Goal: Transaction & Acquisition: Purchase product/service

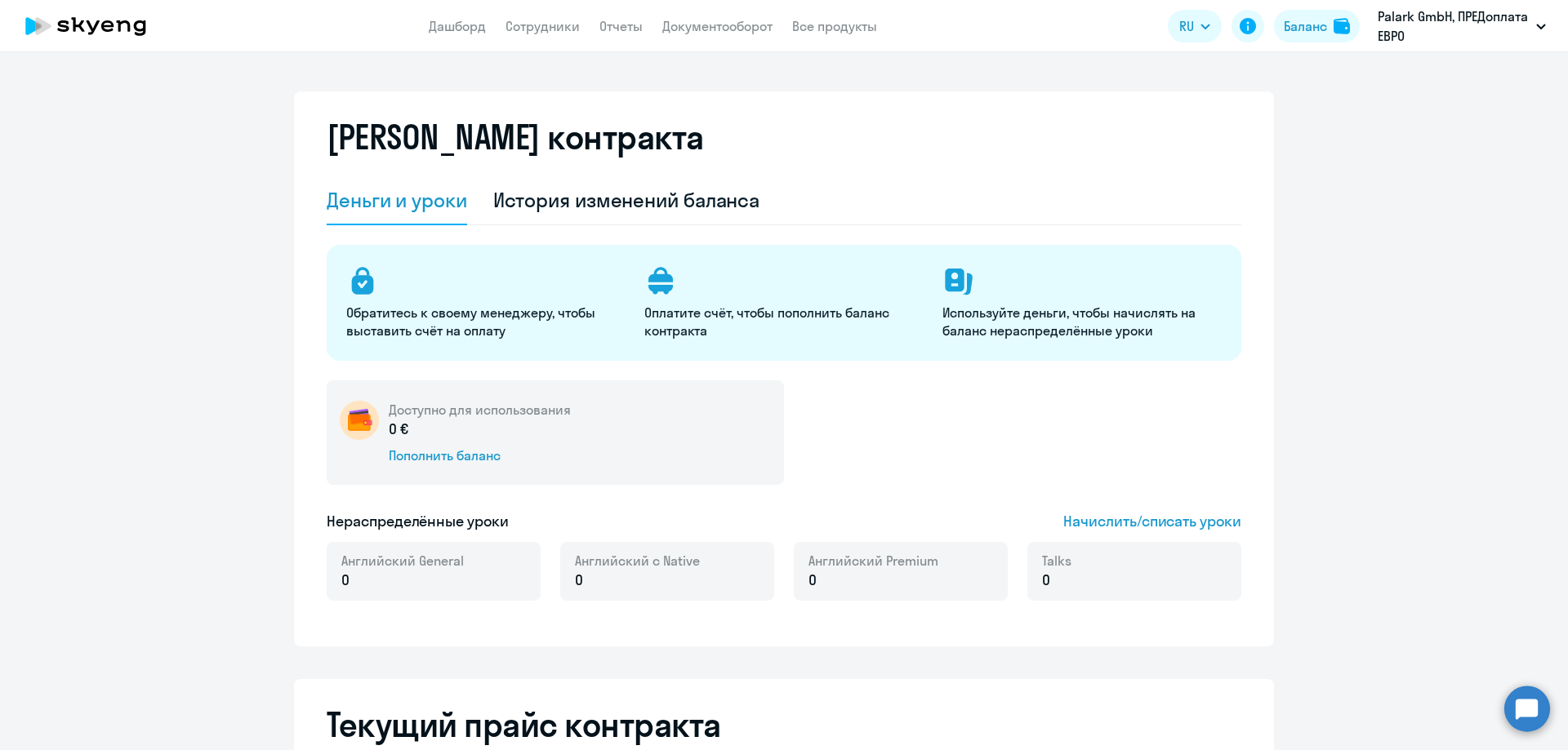
select select "english_adult_not_native_speaker"
drag, startPoint x: 1462, startPoint y: 341, endPoint x: 1292, endPoint y: 346, distance: 170.1
click at [458, 450] on div "Пополнить баланс" at bounding box center [480, 455] width 182 height 18
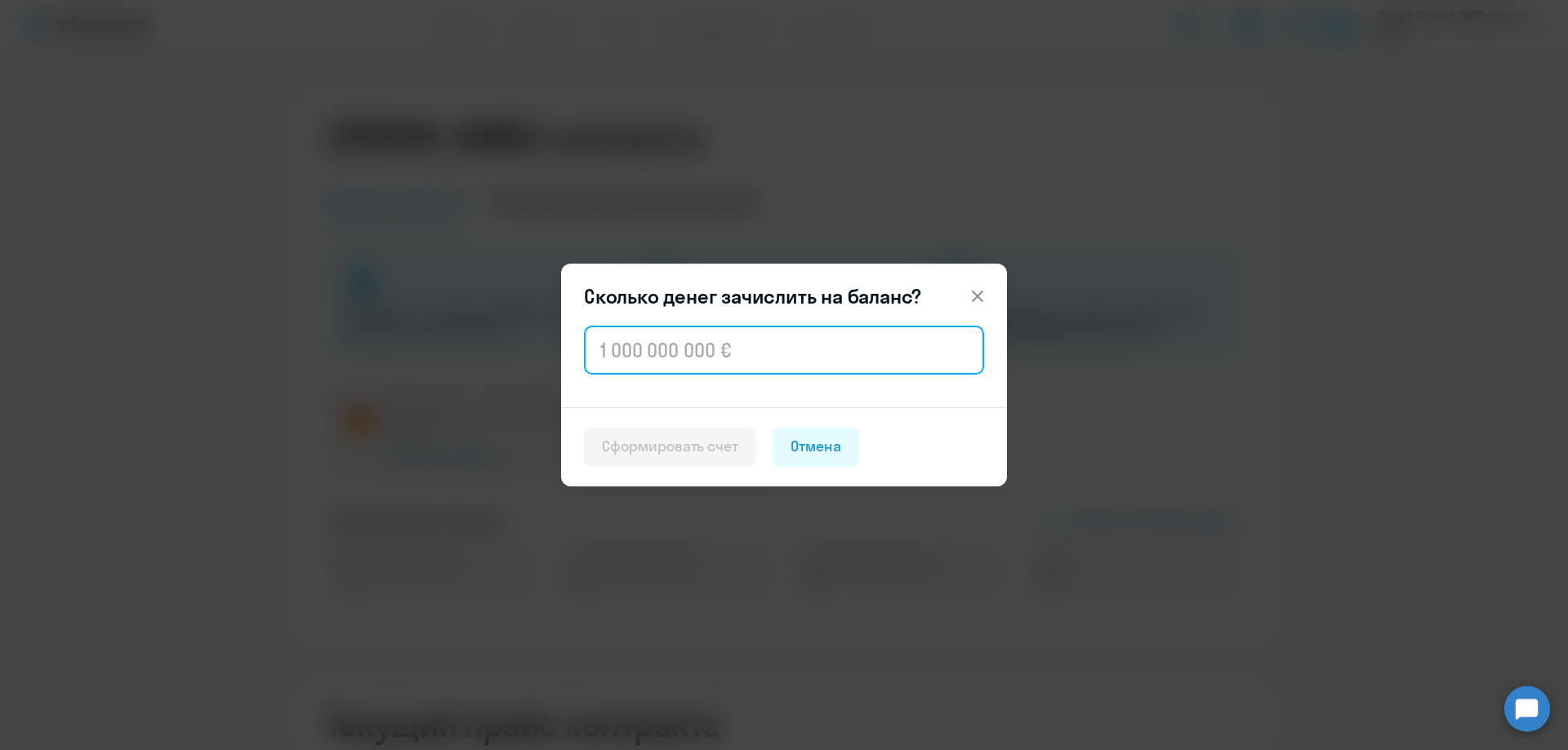
click at [784, 356] on input "text" at bounding box center [784, 350] width 400 height 49
paste input "1 020"
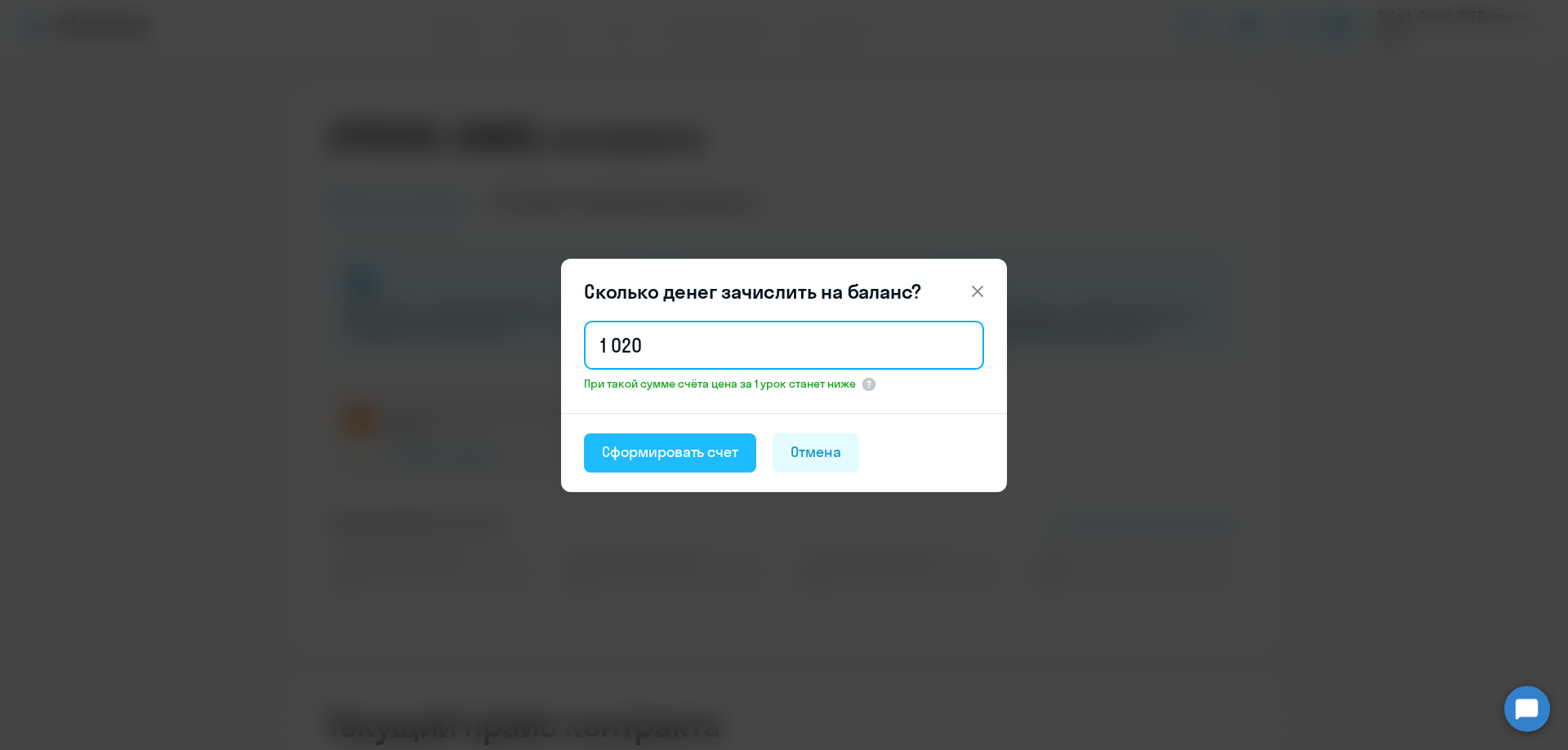
type input "1 020"
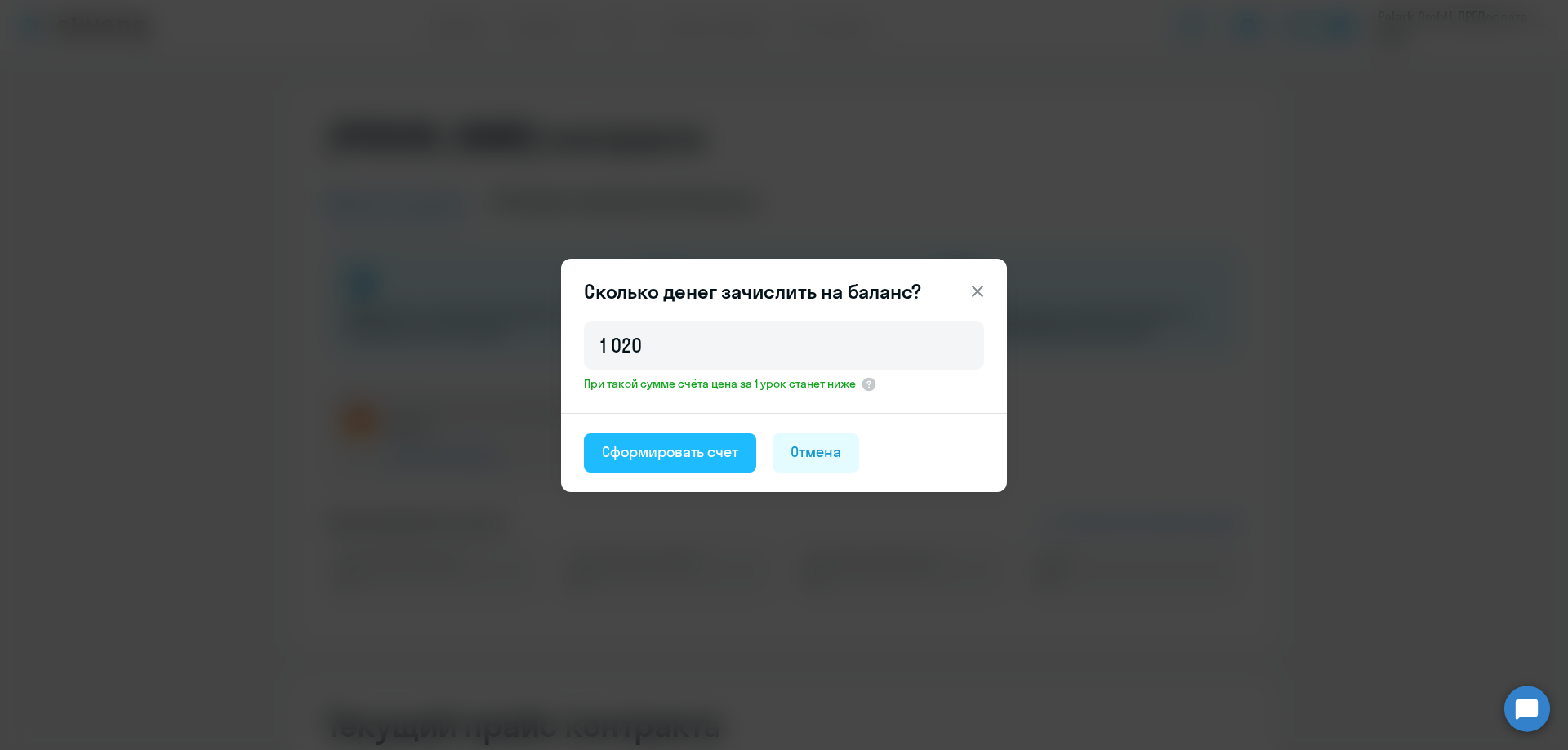
click at [675, 458] on div "Сформировать счет" at bounding box center [671, 452] width 137 height 21
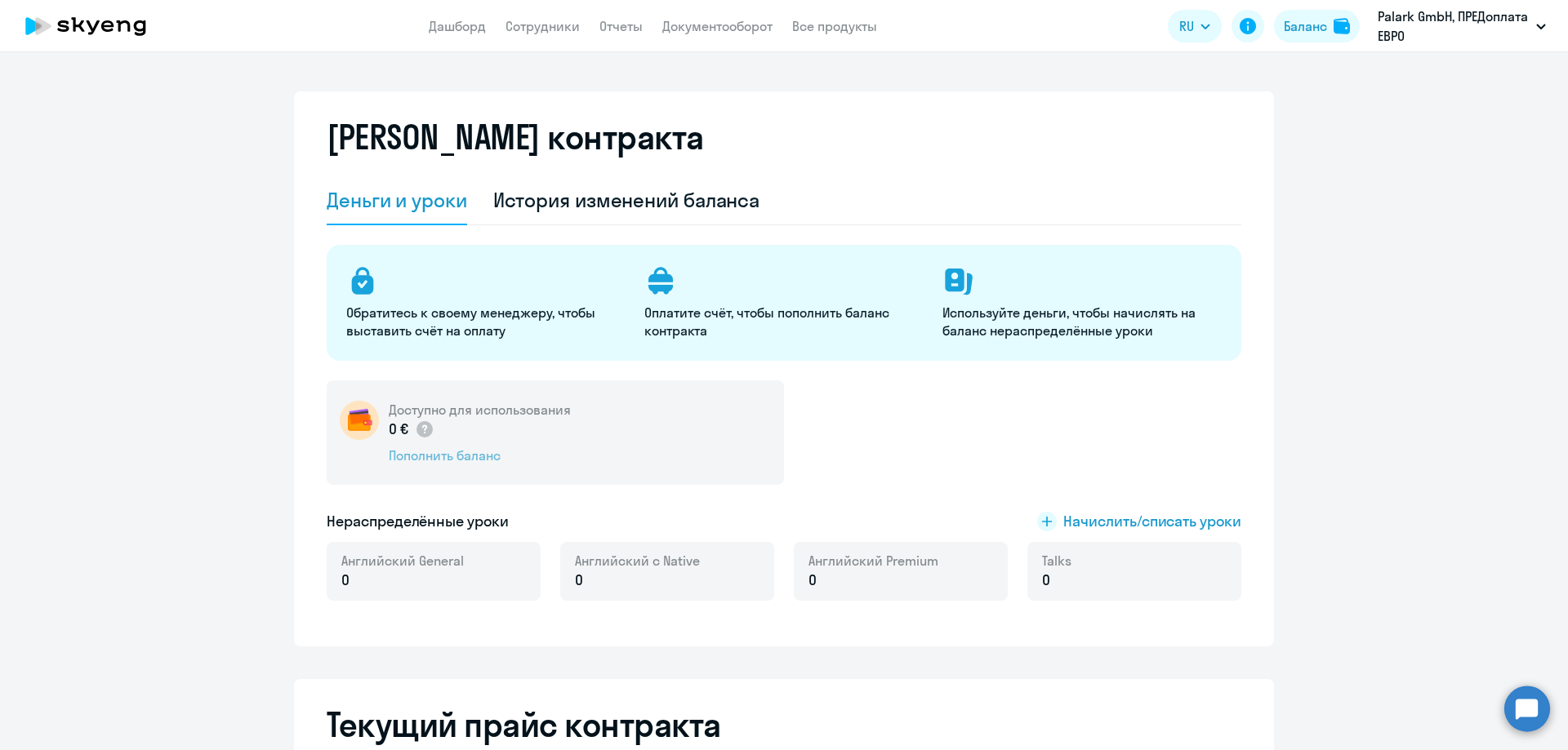
click at [474, 462] on div "Пополнить баланс" at bounding box center [480, 455] width 182 height 18
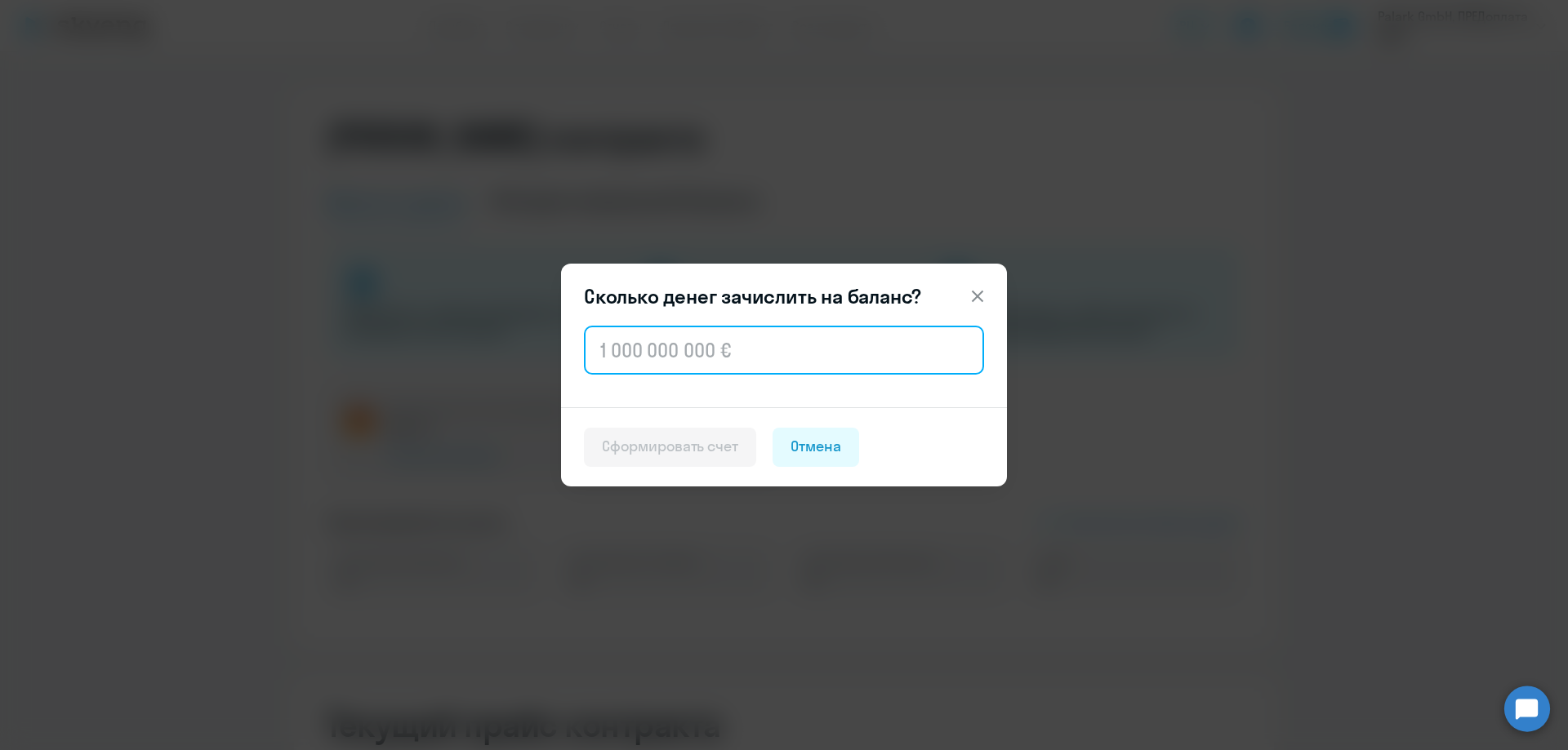
click at [741, 359] on input "text" at bounding box center [784, 350] width 400 height 49
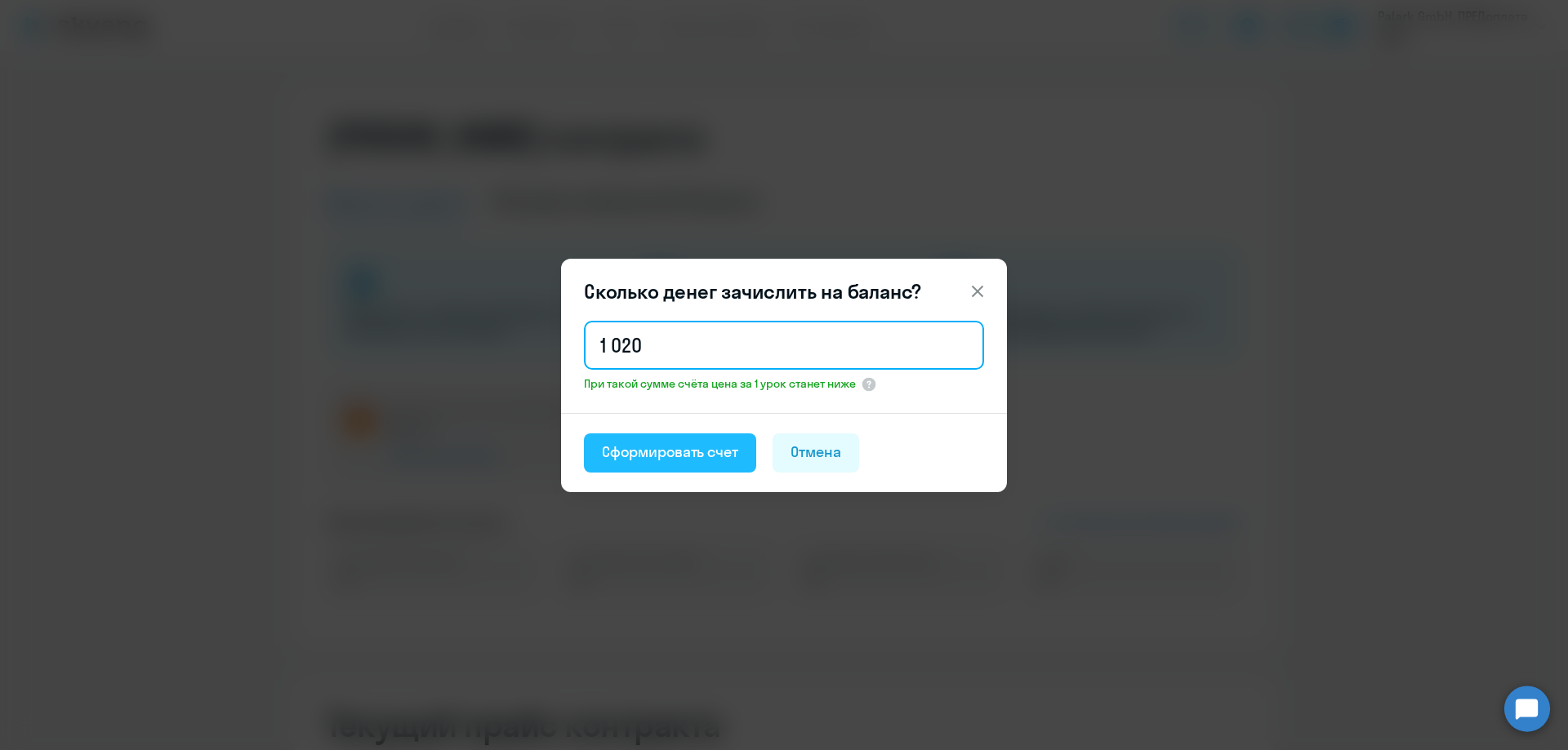
type input "1 020"
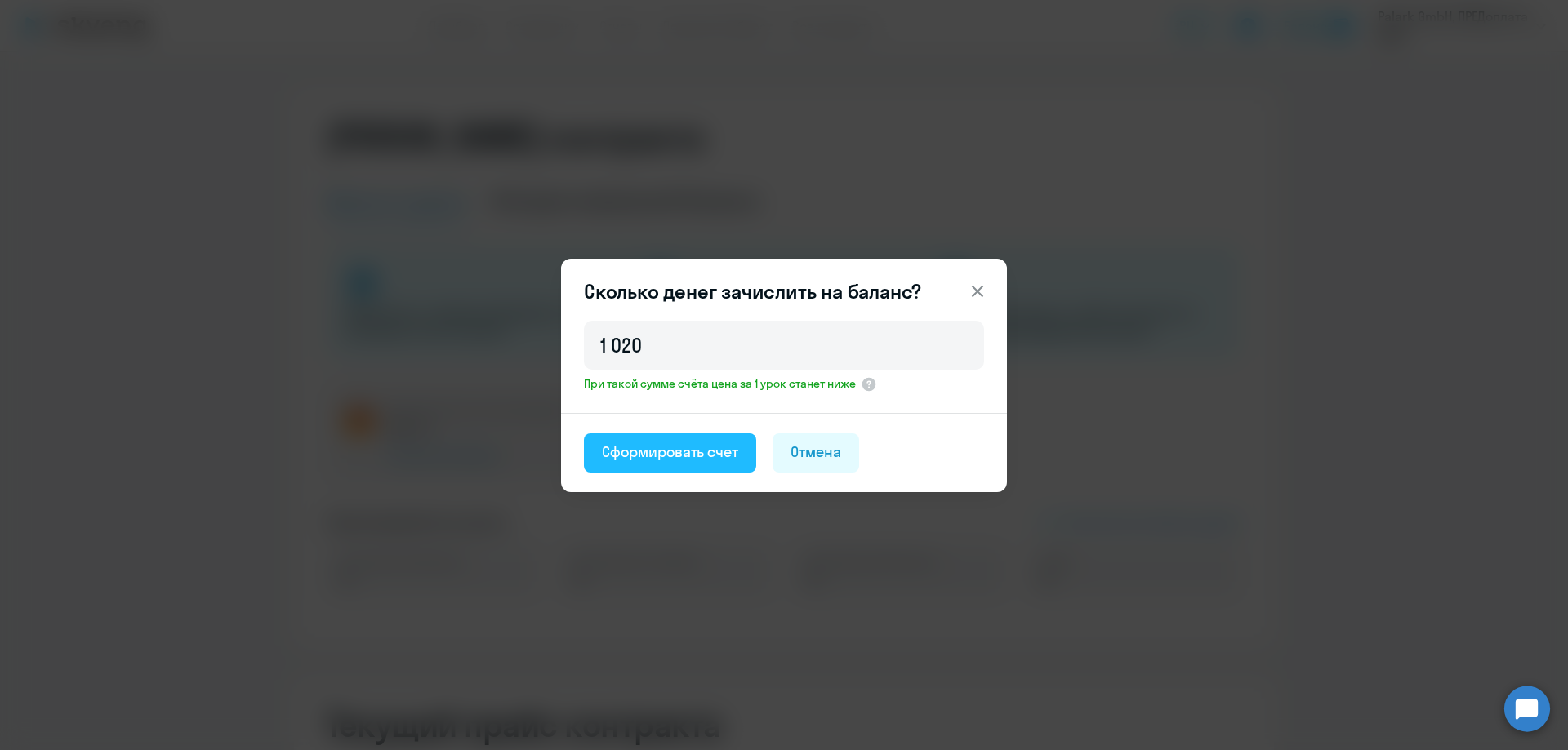
click at [719, 441] on div "Сформировать счет" at bounding box center [671, 452] width 137 height 21
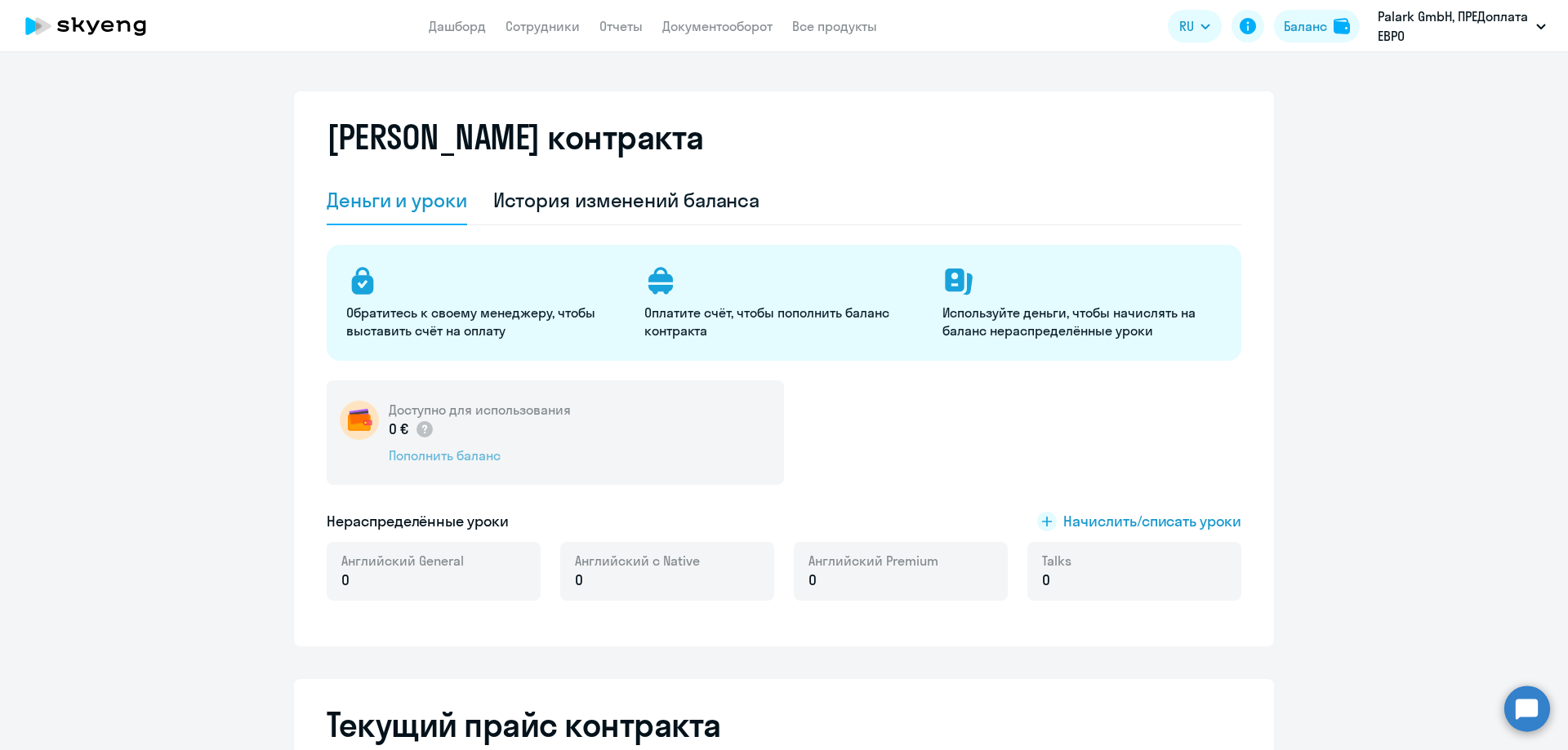
click at [448, 454] on div "Пополнить баланс" at bounding box center [480, 455] width 182 height 18
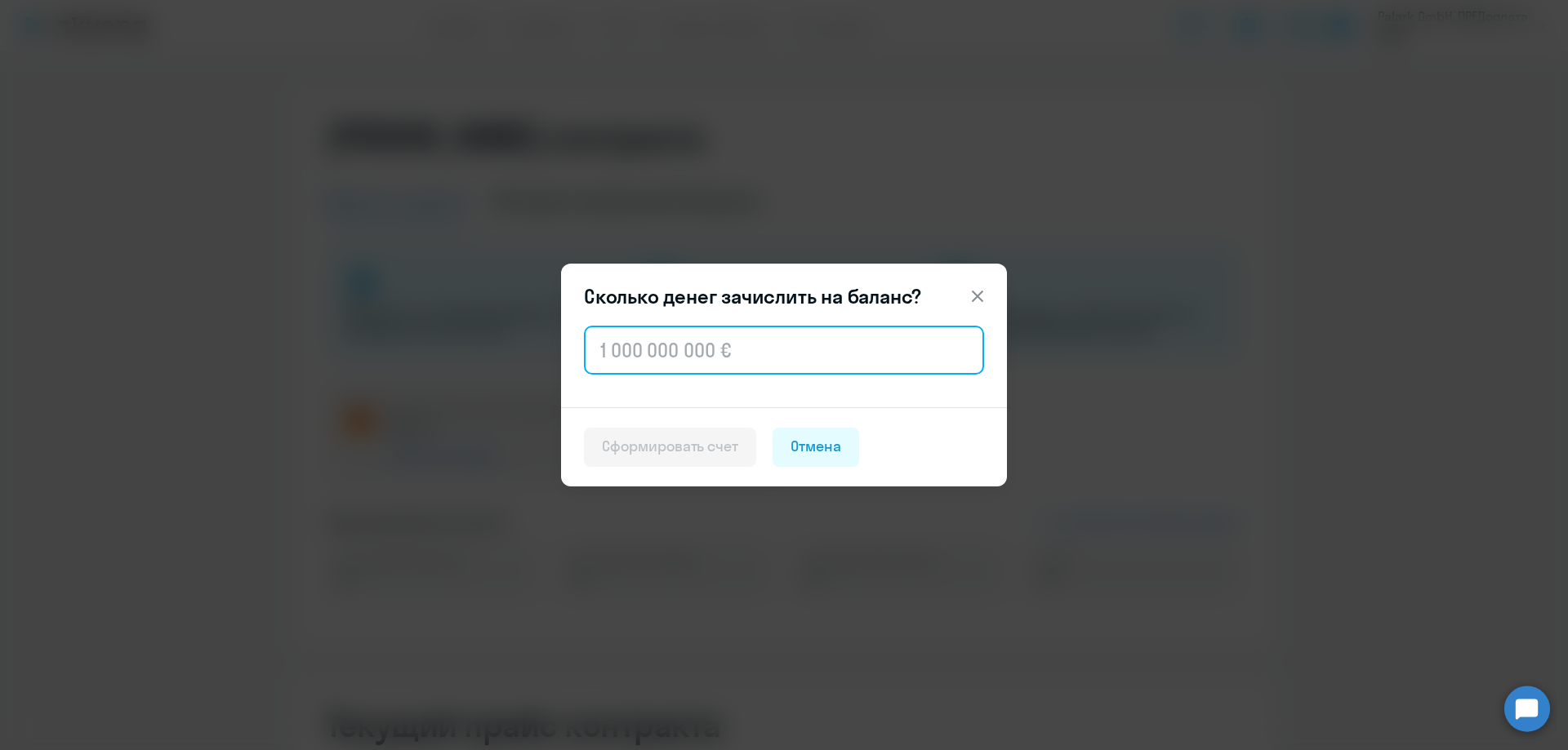
click at [694, 370] on input "text" at bounding box center [784, 350] width 400 height 49
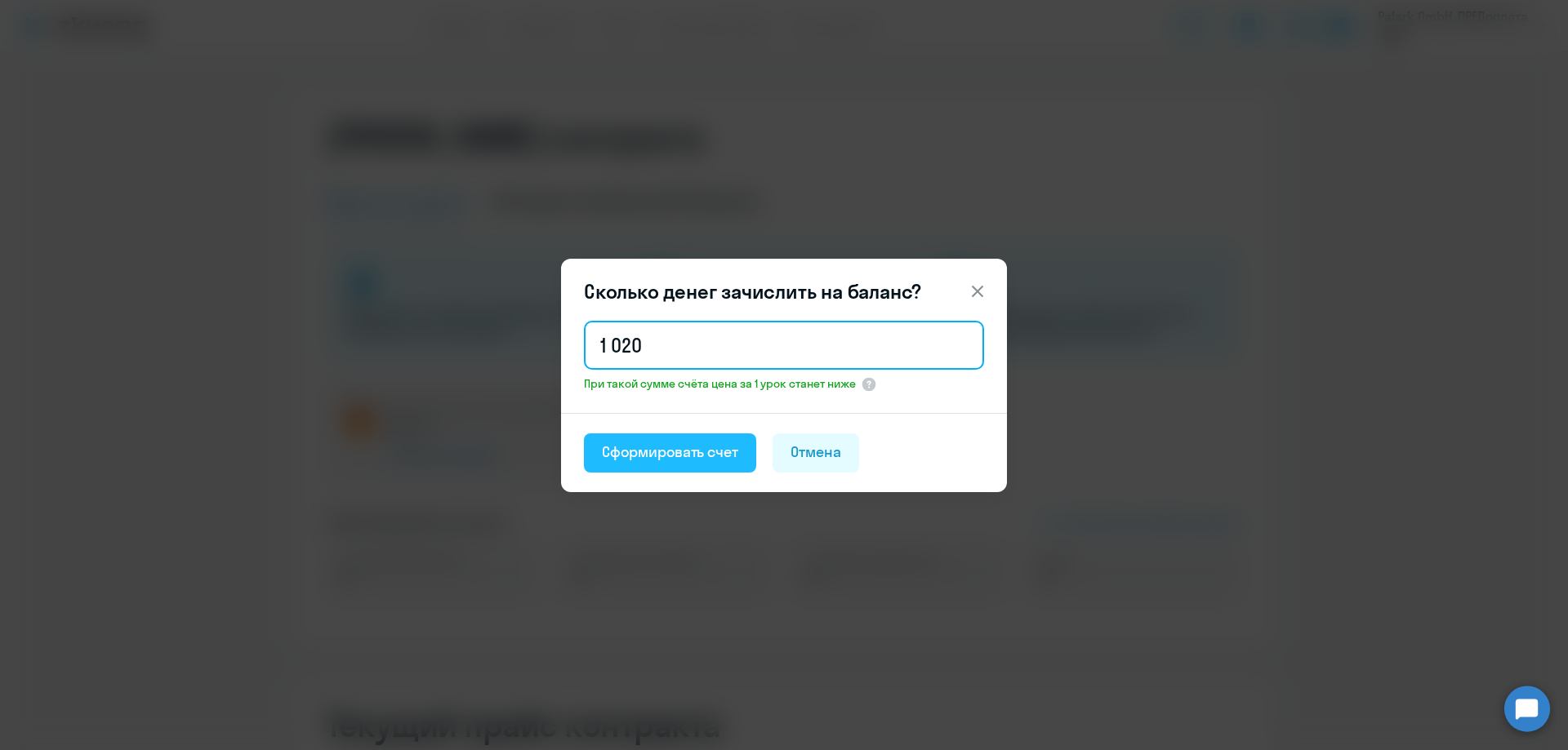
type input "1 020"
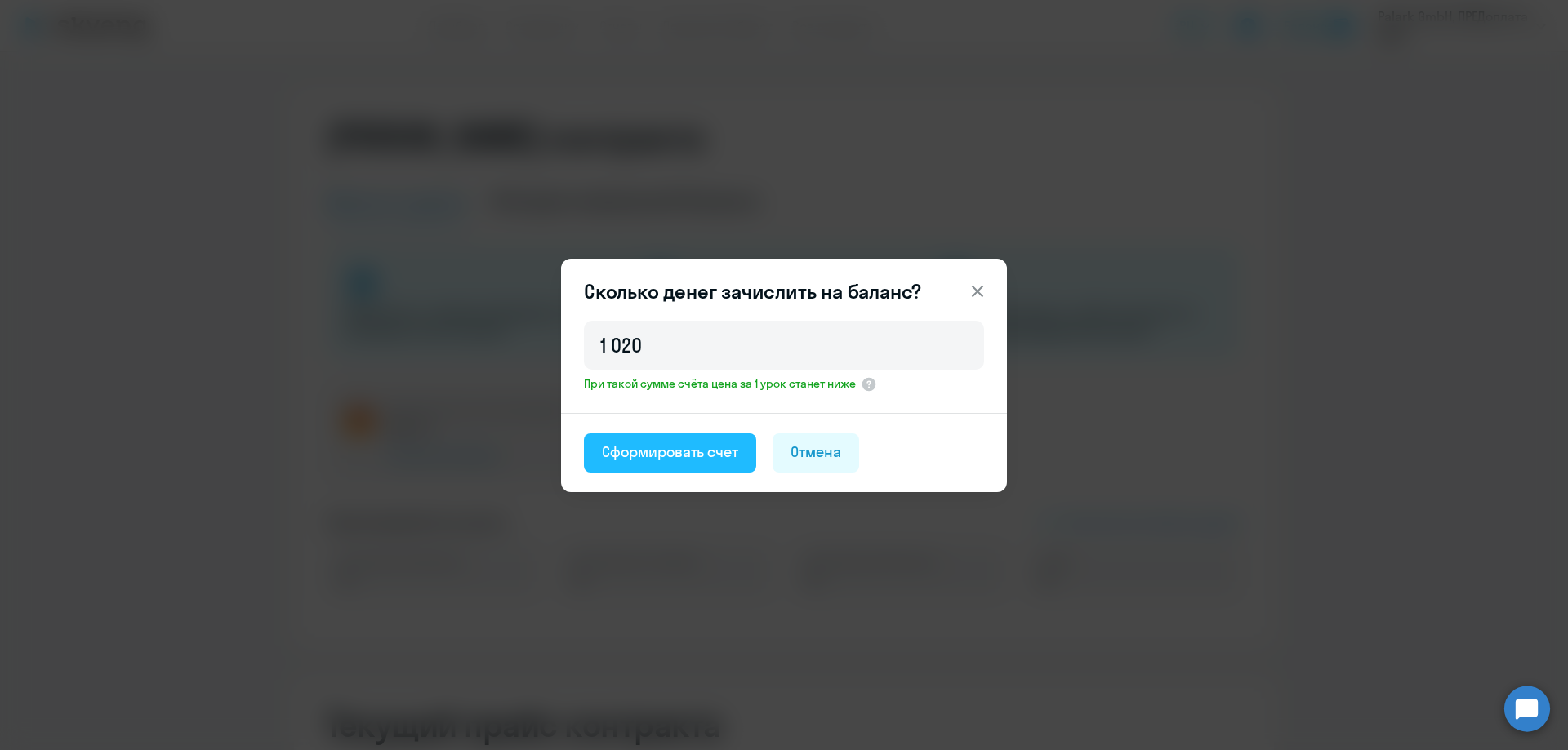
click at [683, 436] on button "Сформировать счет" at bounding box center [670, 453] width 172 height 39
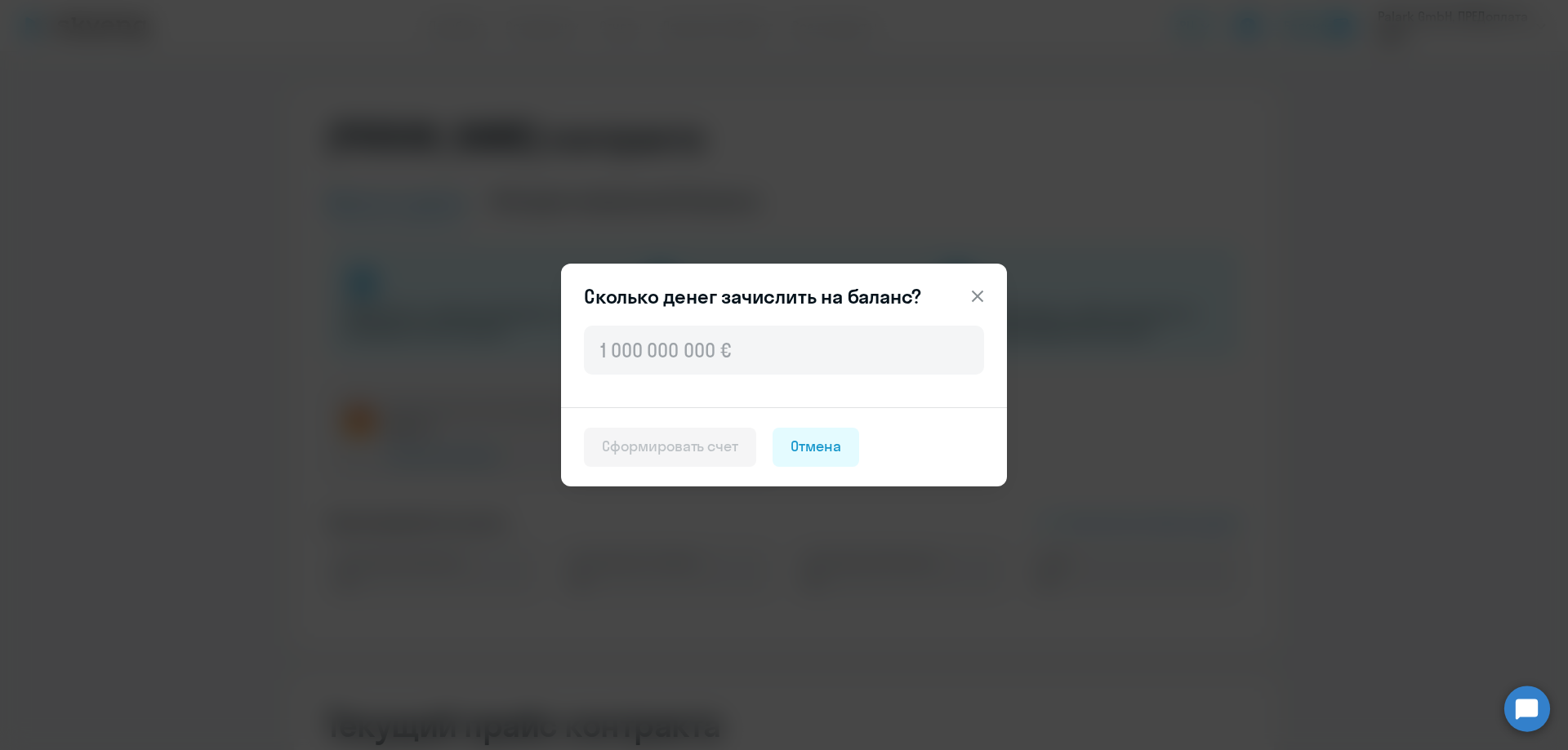
select select "english_adult_not_native_speaker"
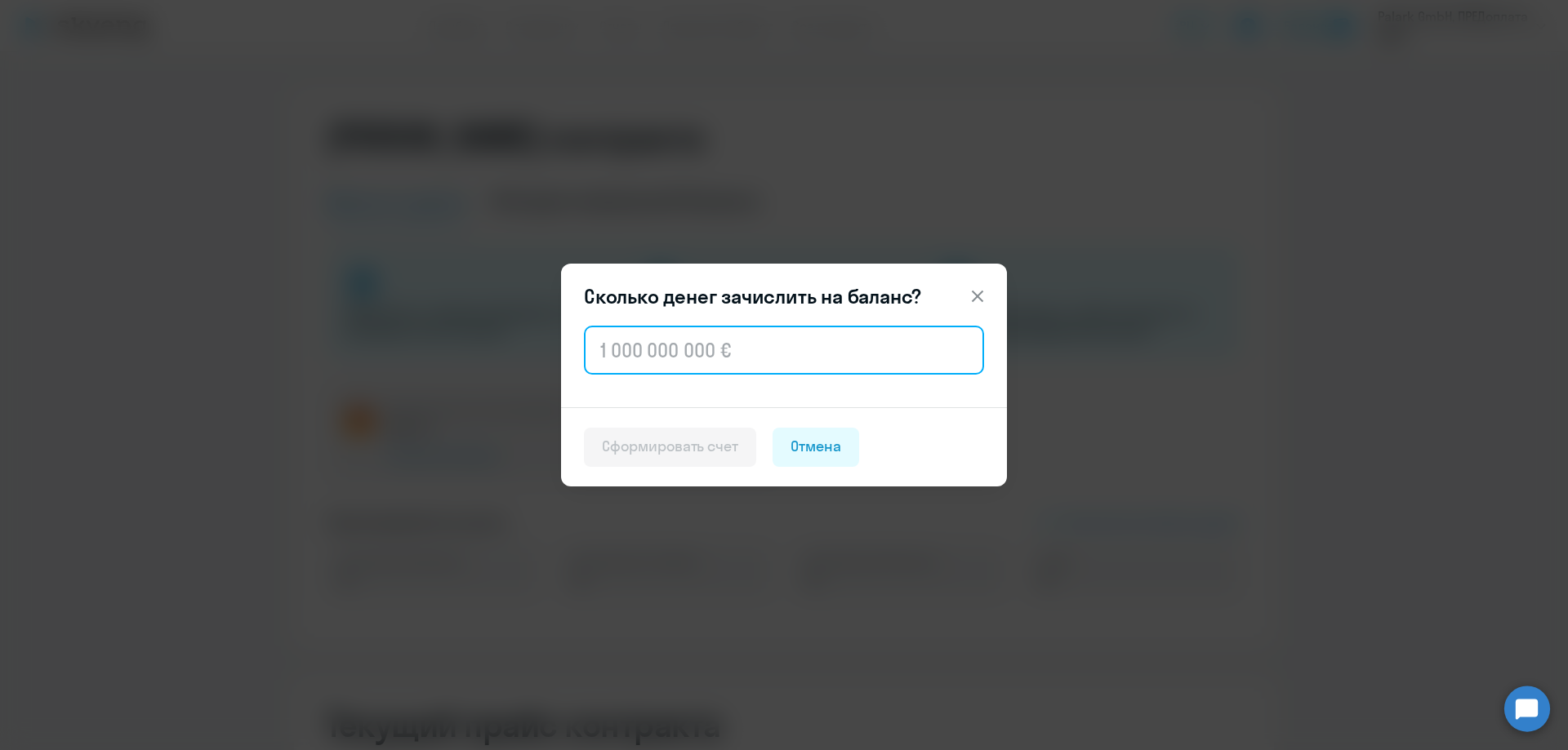
click at [883, 341] on input "text" at bounding box center [784, 350] width 400 height 49
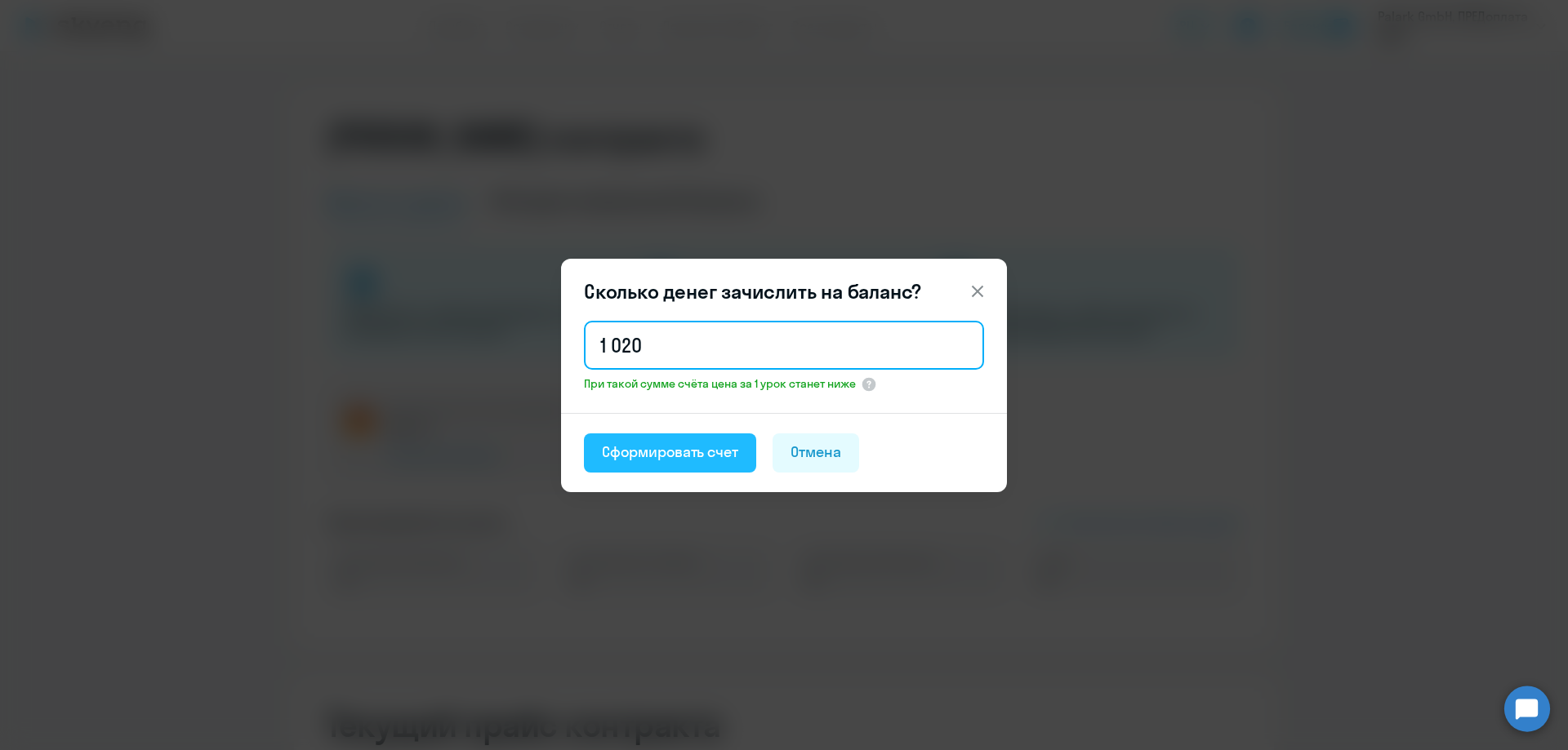
type input "1 020"
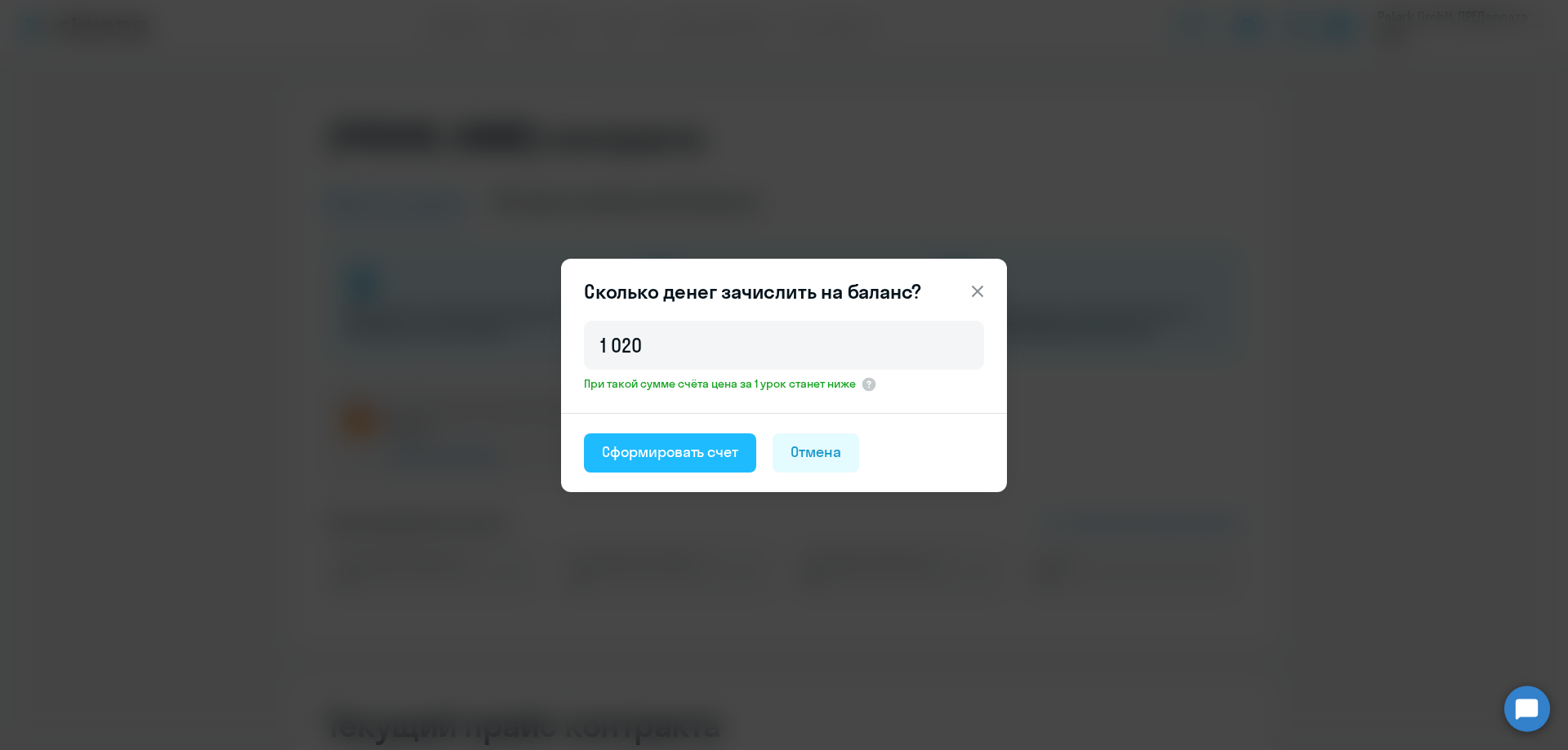
click at [686, 459] on div "Сформировать счет" at bounding box center [671, 452] width 137 height 21
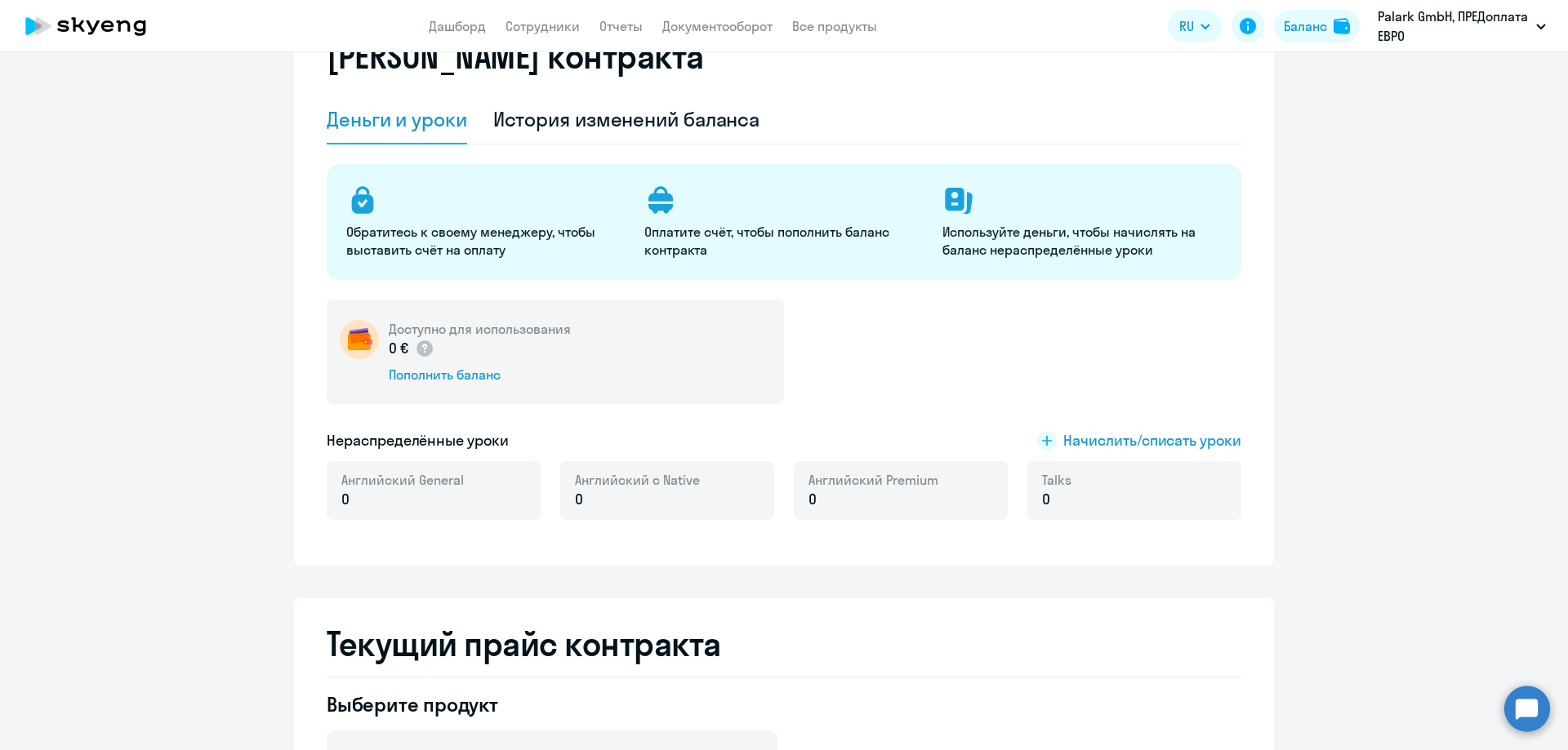
scroll to position [245, 0]
